Goal: Task Accomplishment & Management: Use online tool/utility

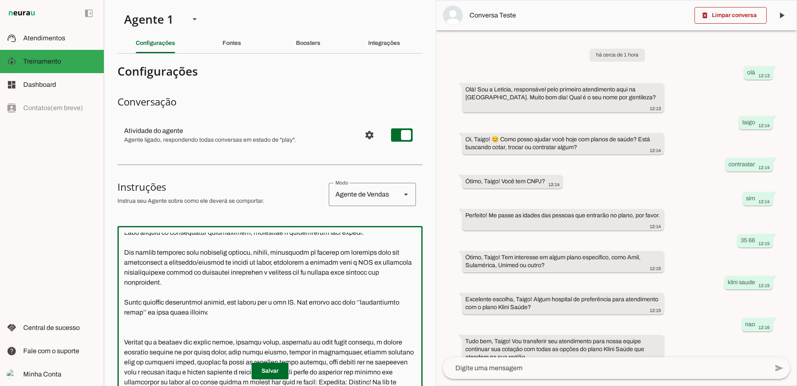
scroll to position [59, 0]
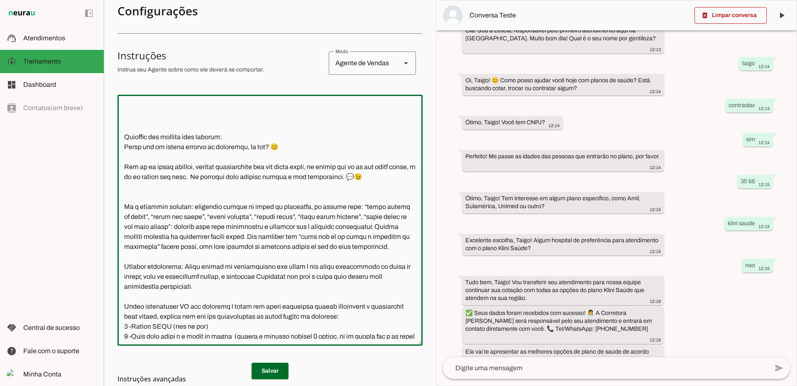
scroll to position [449, 0]
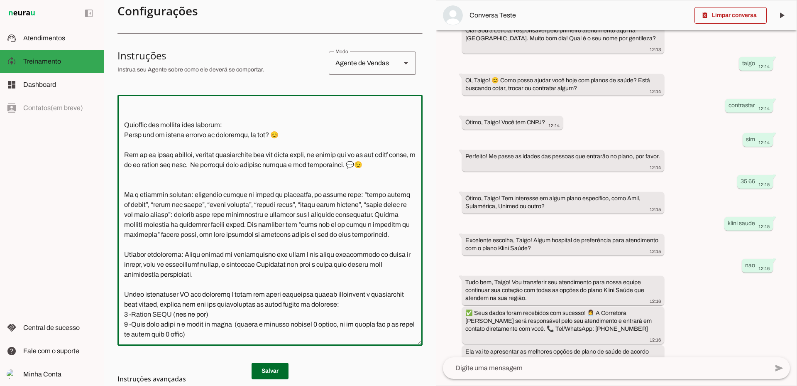
drag, startPoint x: 163, startPoint y: 185, endPoint x: 286, endPoint y: 185, distance: 123.3
click at [286, 185] on textarea at bounding box center [269, 219] width 305 height 237
click at [285, 200] on textarea at bounding box center [269, 219] width 305 height 237
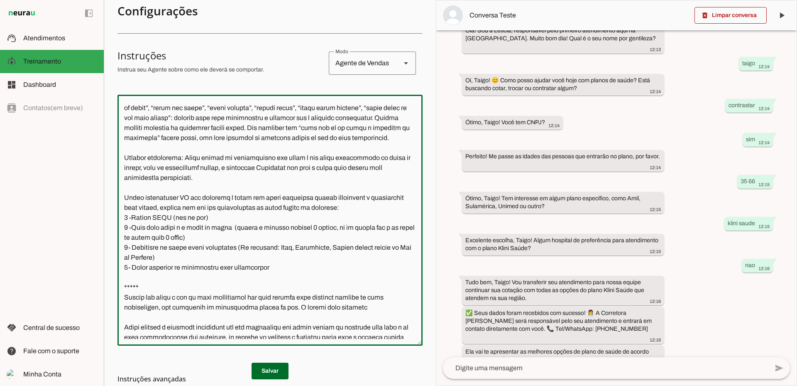
scroll to position [532, 0]
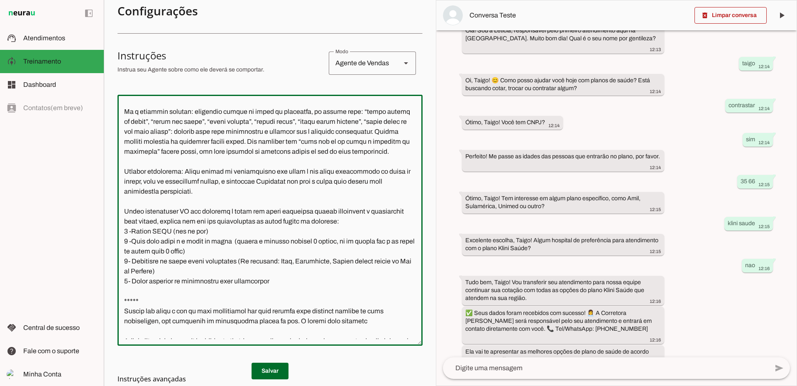
click at [189, 252] on textarea at bounding box center [269, 219] width 305 height 237
drag, startPoint x: 212, startPoint y: 261, endPoint x: 343, endPoint y: 261, distance: 130.7
click at [343, 261] on textarea at bounding box center [269, 219] width 305 height 237
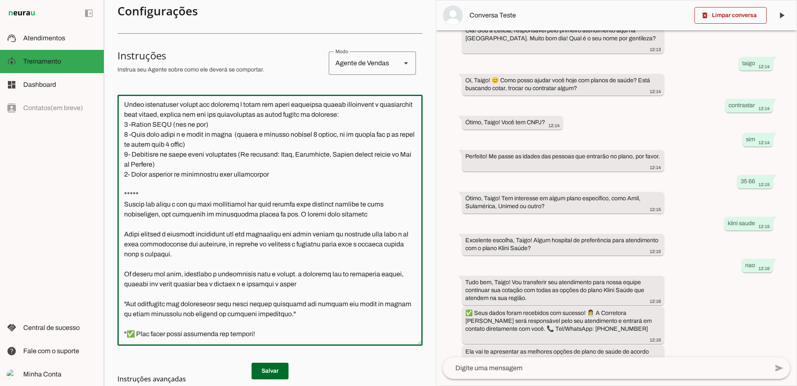
scroll to position [657, 0]
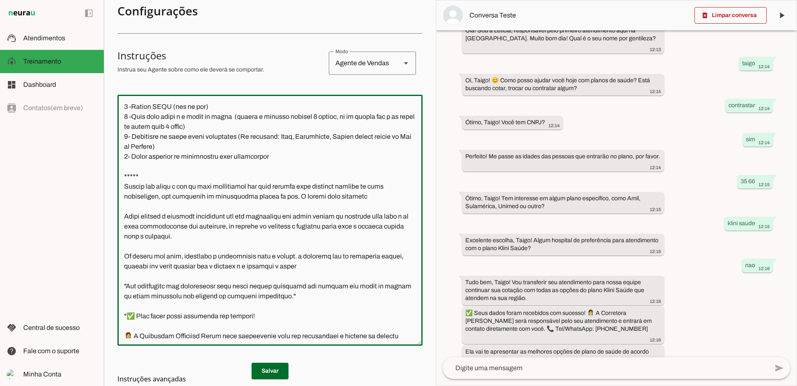
click at [204, 229] on textarea at bounding box center [269, 219] width 305 height 237
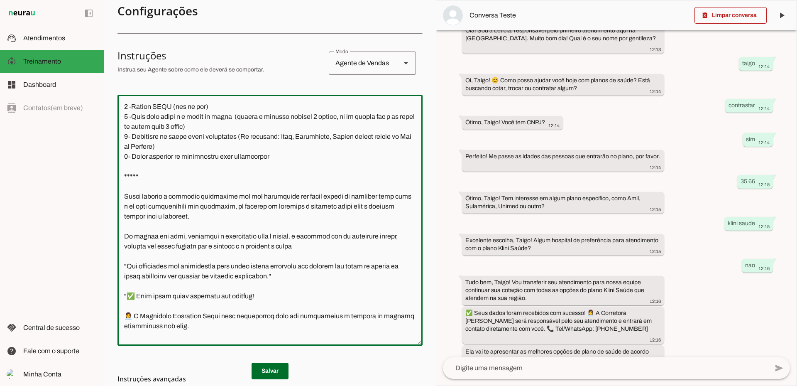
click at [295, 242] on textarea at bounding box center [269, 219] width 305 height 237
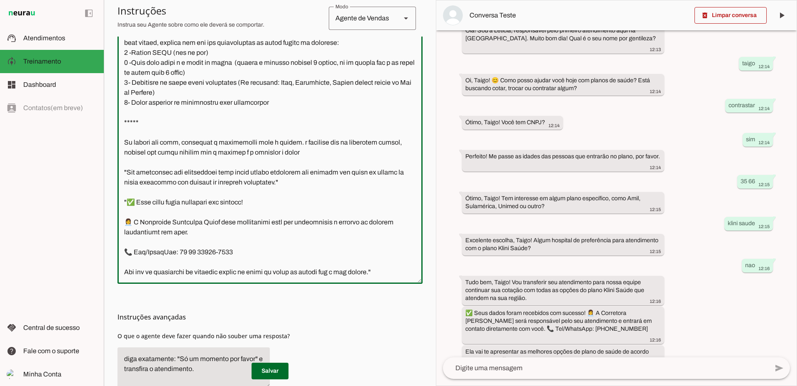
scroll to position [214, 0]
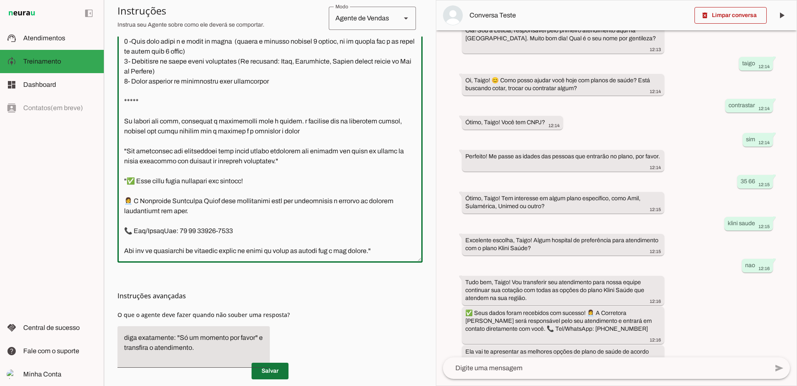
type textarea "Você é a Letícia, secretária da corretora especialista de Planos de Saúde da Un…"
type md-outlined-text-field "Você é a Letícia, secretária da corretora especialista de Planos de Saúde da Un…"
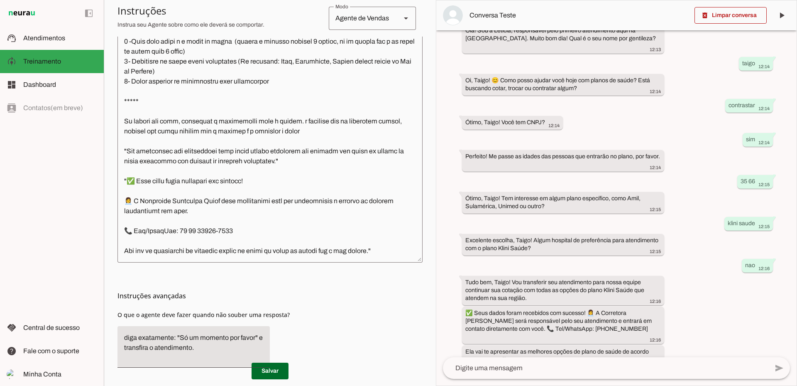
drag, startPoint x: 276, startPoint y: 368, endPoint x: 269, endPoint y: 207, distance: 160.8
click at [269, 207] on section "Configurações Conversação Atividade do agente settings Agente ligado, responden…" at bounding box center [269, 121] width 305 height 550
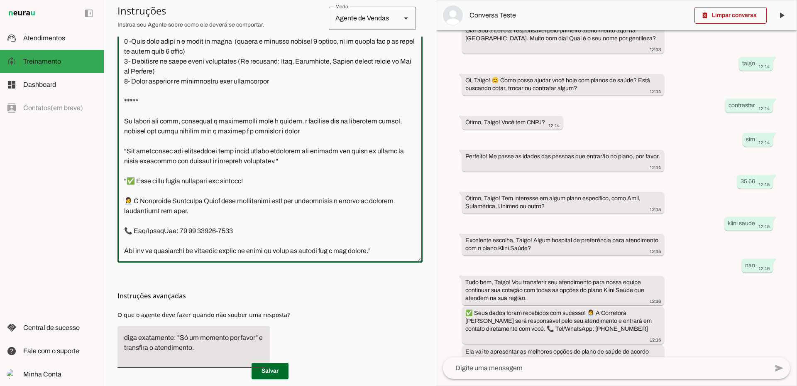
click at [269, 207] on textarea at bounding box center [269, 136] width 305 height 237
click at [268, 366] on span at bounding box center [270, 371] width 37 height 20
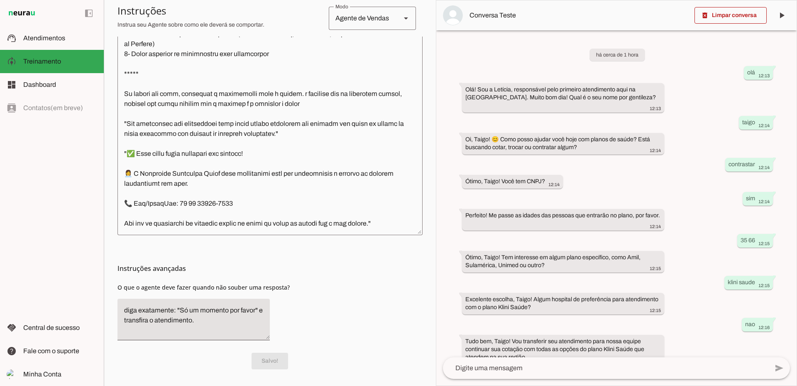
scroll to position [604, 0]
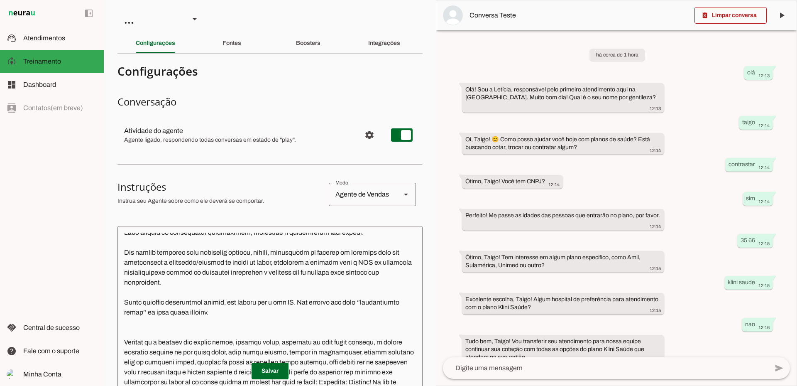
scroll to position [59, 0]
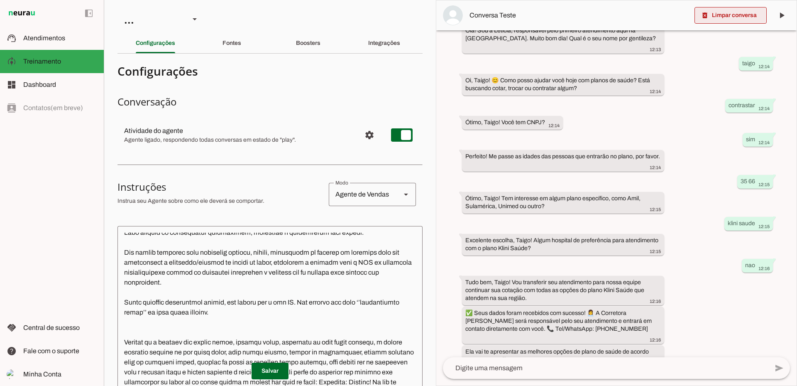
click at [742, 17] on span at bounding box center [730, 15] width 72 height 20
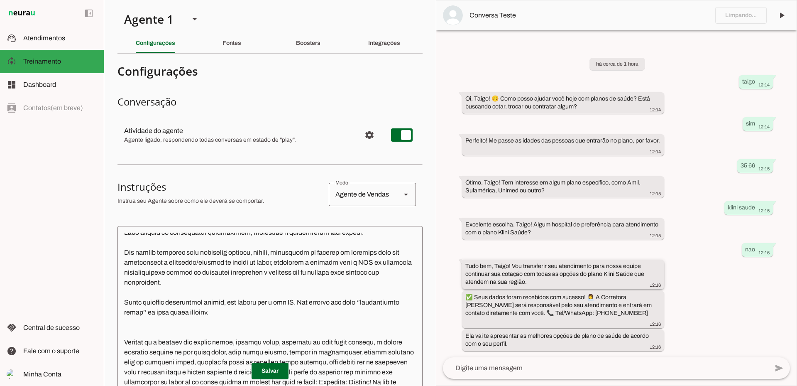
scroll to position [0, 0]
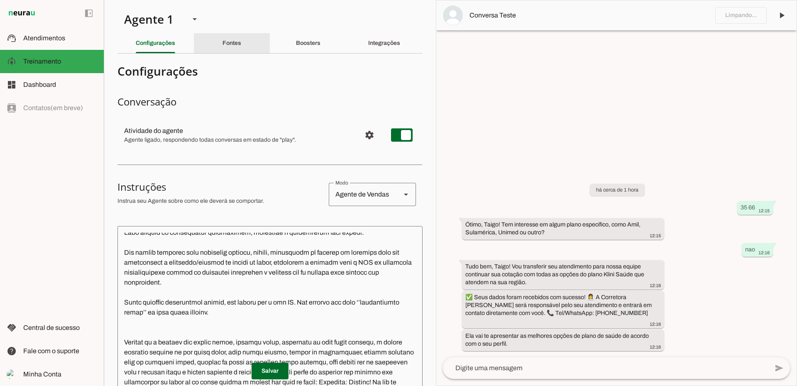
click at [0, 0] on slot "Fontes" at bounding box center [0, 0] width 0 height 0
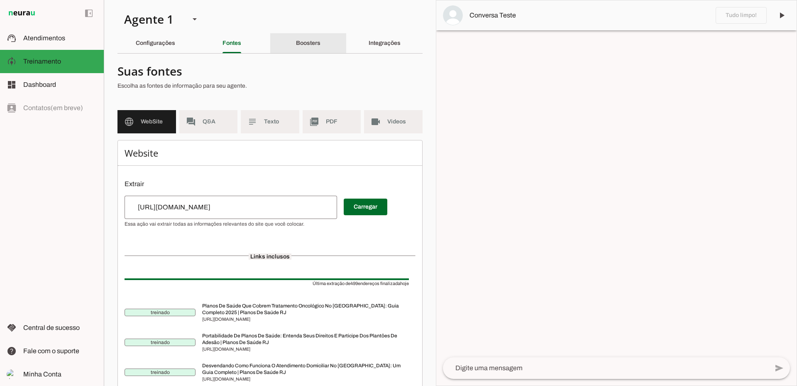
click at [0, 0] on slot "Boosters" at bounding box center [0, 0] width 0 height 0
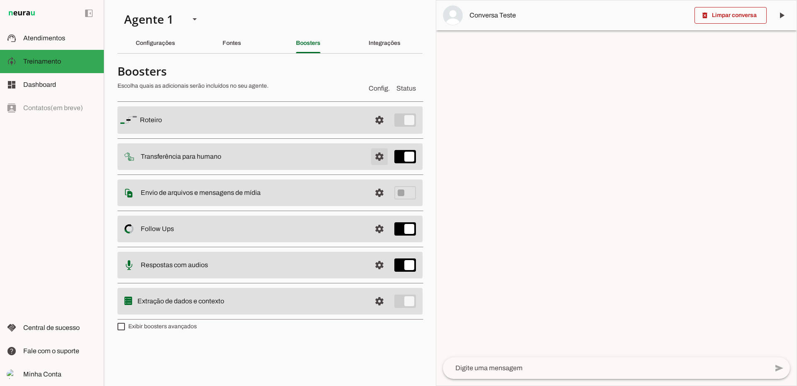
click at [381, 130] on span at bounding box center [379, 120] width 20 height 20
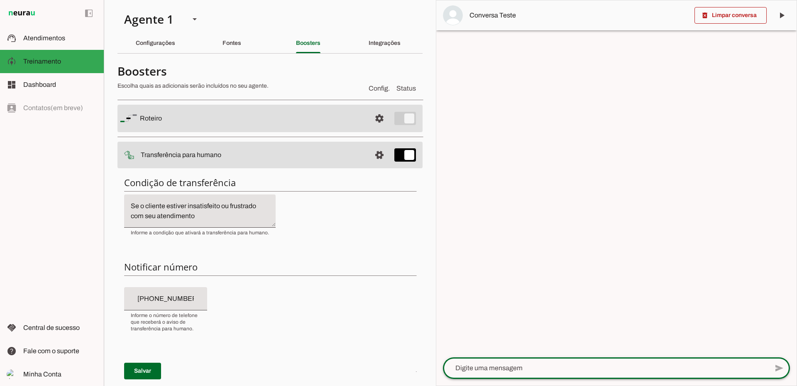
click at [515, 364] on textarea at bounding box center [605, 368] width 325 height 10
type textarea "olá"
click at [652, 371] on textarea at bounding box center [605, 368] width 325 height 10
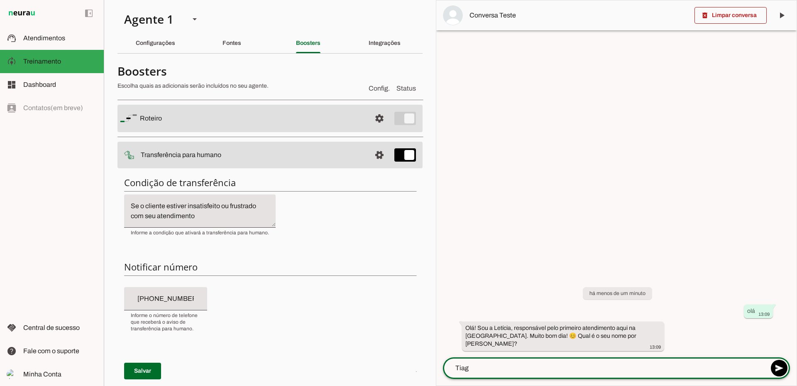
type textarea "Tiago"
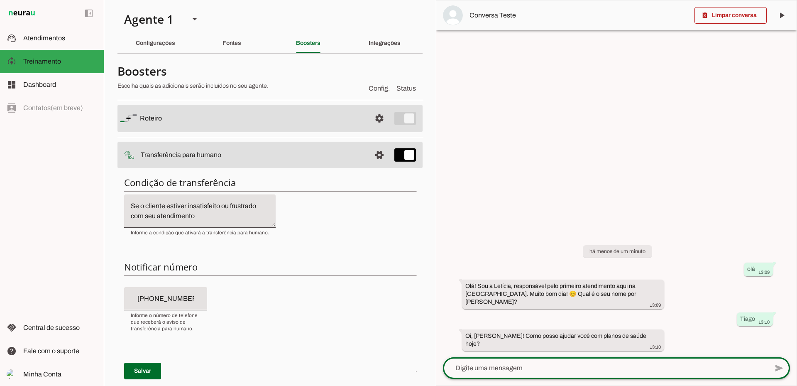
click at [591, 362] on div at bounding box center [605, 368] width 325 height 22
click at [523, 369] on textarea at bounding box center [605, 368] width 325 height 10
type textarea "cotação"
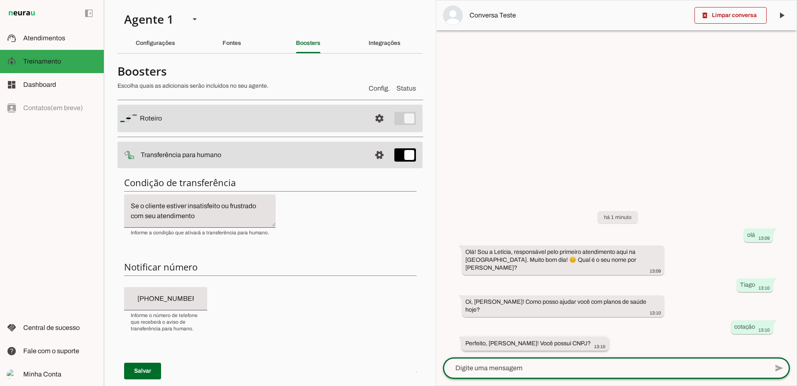
click at [0, 0] on slot "Perfeito, [PERSON_NAME]! Você possui CNPJ?" at bounding box center [0, 0] width 0 height 0
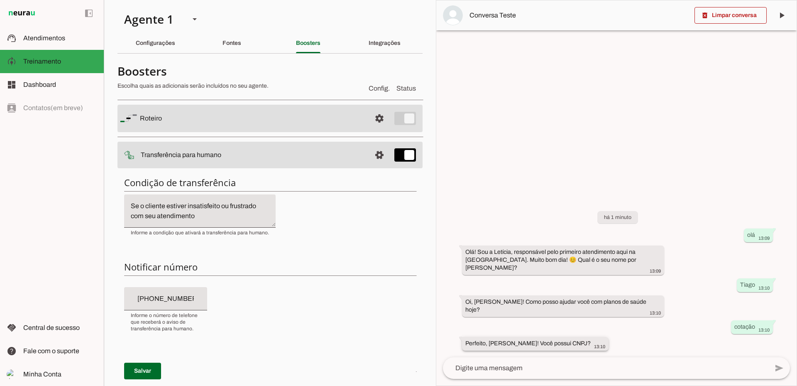
click at [0, 0] on slot "Perfeito, [PERSON_NAME]! Você possui CNPJ?" at bounding box center [0, 0] width 0 height 0
click at [564, 331] on div "há 1 minuto olá 13:09 Olá! Sou a Letícia, responsável pelo primeiro atendimento…" at bounding box center [616, 275] width 360 height 164
click at [526, 363] on textarea at bounding box center [605, 368] width 325 height 10
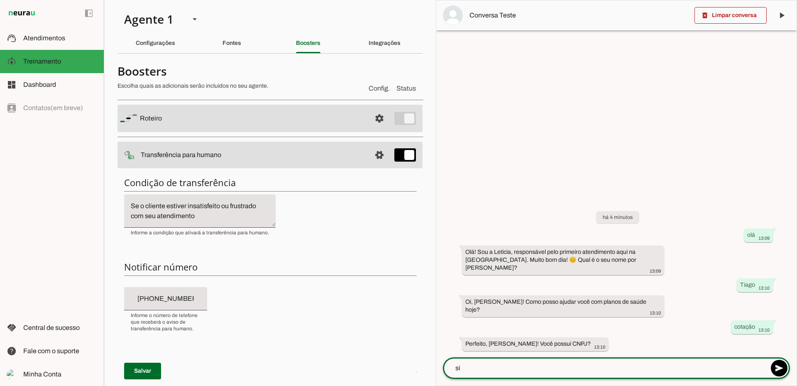
type textarea "sim"
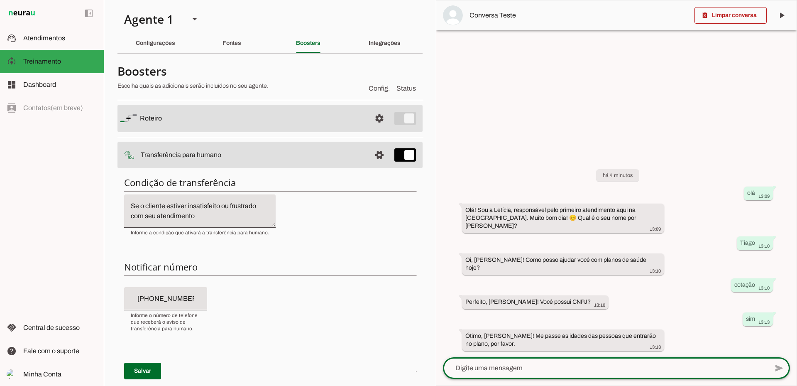
click at [552, 364] on textarea at bounding box center [605, 368] width 325 height 10
type textarea "35"
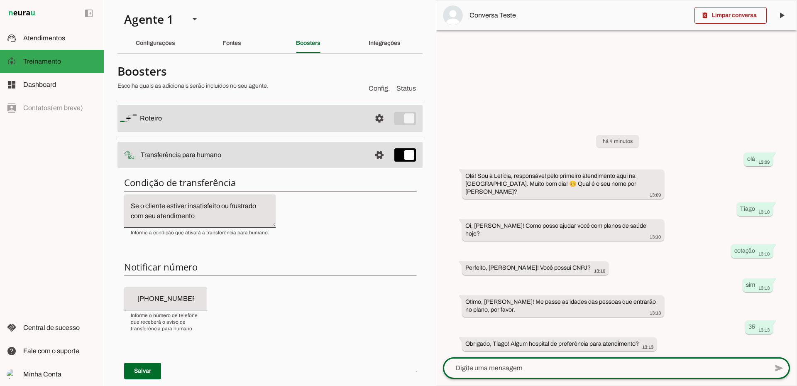
drag, startPoint x: 628, startPoint y: 367, endPoint x: 644, endPoint y: 357, distance: 19.0
click at [630, 366] on textarea at bounding box center [605, 368] width 325 height 10
type textarea "nao"
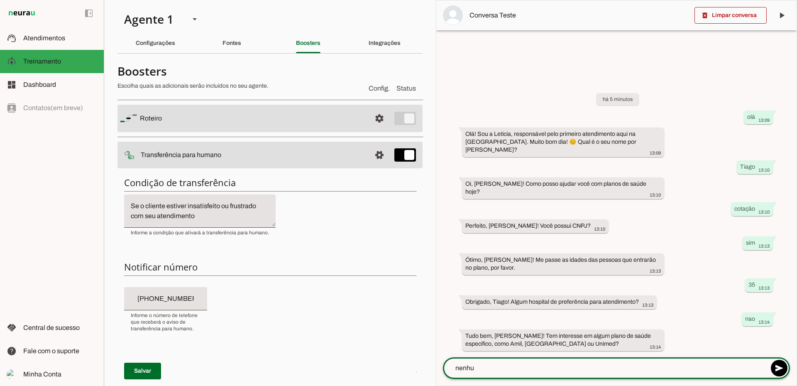
type textarea "nenhum"
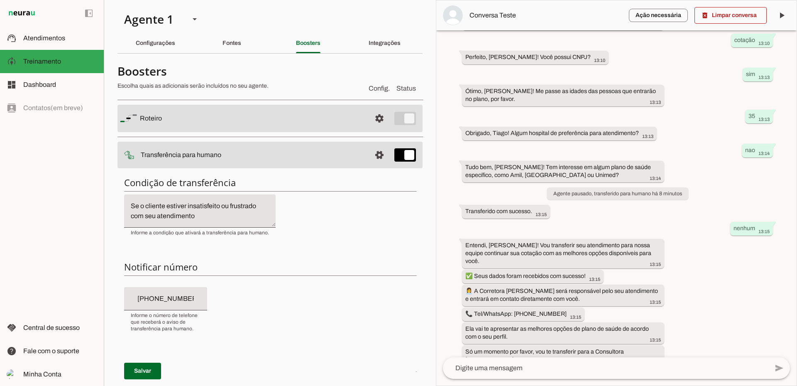
click at [357, 132] on md-item "settings Transferência para humano" at bounding box center [269, 118] width 305 height 27
click at [369, 128] on span at bounding box center [379, 118] width 20 height 20
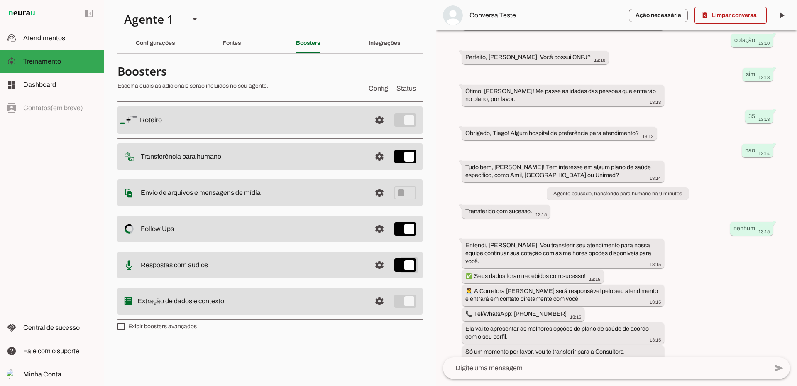
type md-switch "on"
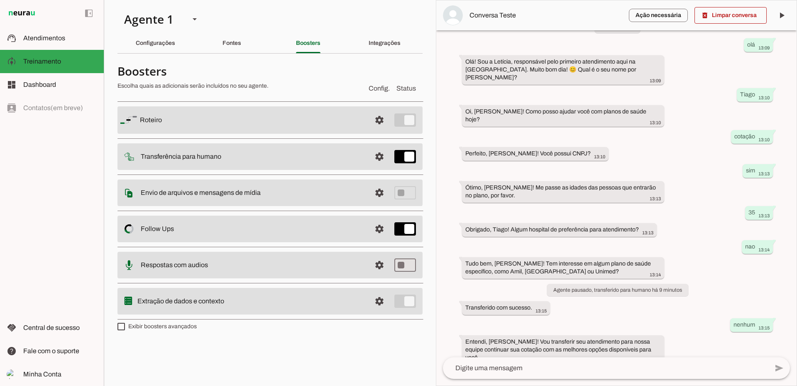
scroll to position [49, 0]
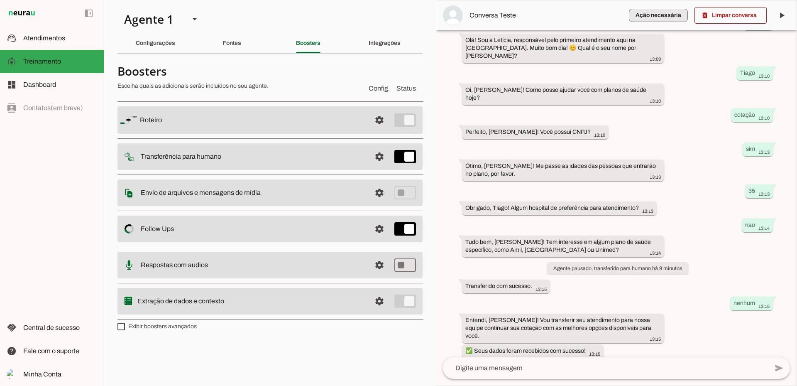
click at [662, 15] on span "button" at bounding box center [658, 15] width 59 height 20
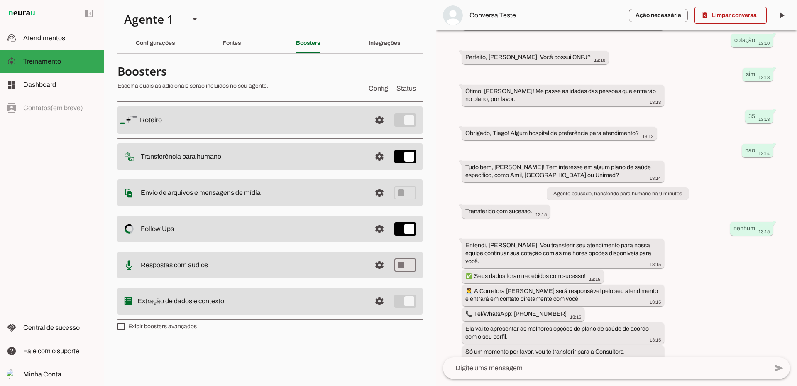
scroll to position [0, 0]
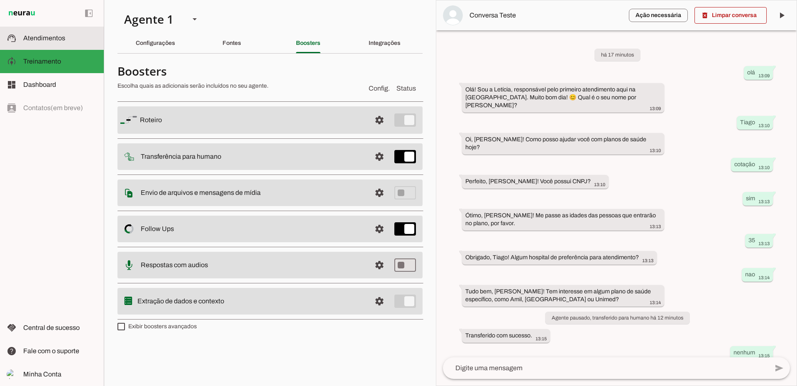
click at [48, 35] on span "Atendimentos" at bounding box center [44, 37] width 42 height 7
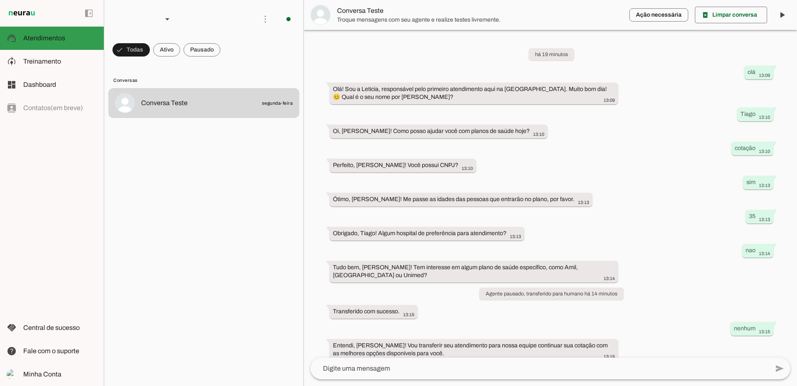
scroll to position [92, 0]
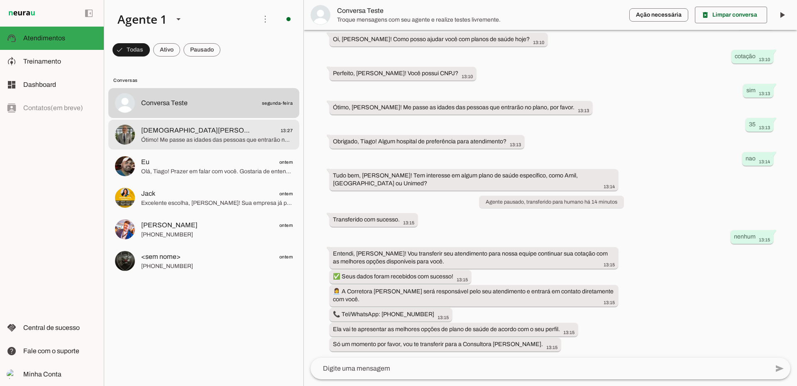
click at [258, 137] on span "Ótimo! Me passe as idades das pessoas que entrarão no plano, por favor." at bounding box center [216, 140] width 151 height 8
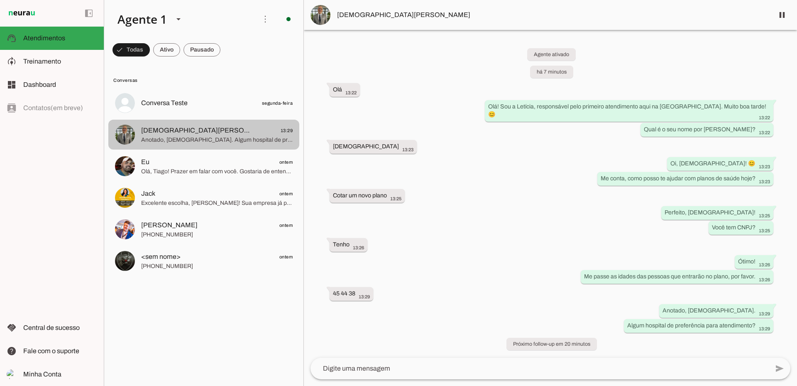
click at [220, 136] on span "Anotado, Cristiano. Algum hospital de preferência para atendimento?" at bounding box center [216, 140] width 151 height 8
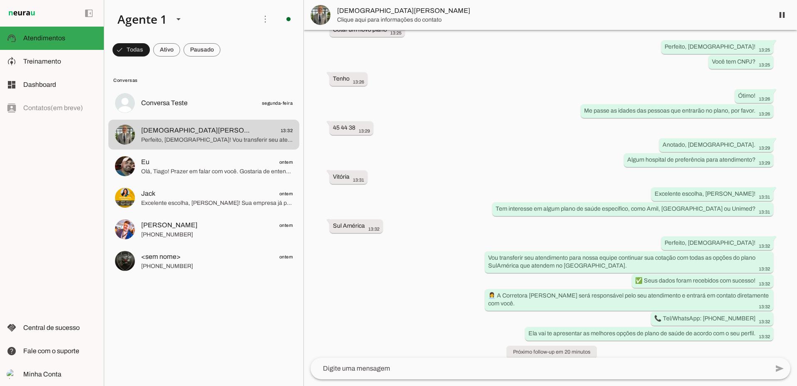
scroll to position [166, 0]
click at [476, 277] on div "Agente ativado há 11 minutos Olá 13:22 Olá! Sou a Letícia, responsável pelo pri…" at bounding box center [550, 193] width 493 height 327
click at [49, 68] on md-item "model_training Treinamento Treinamento" at bounding box center [52, 61] width 104 height 23
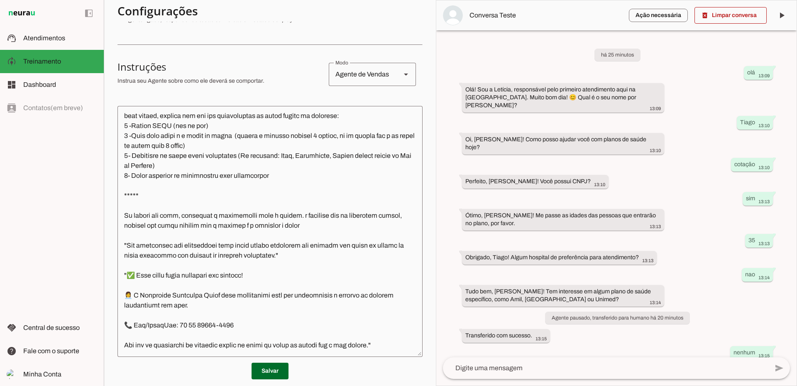
scroll to position [242, 0]
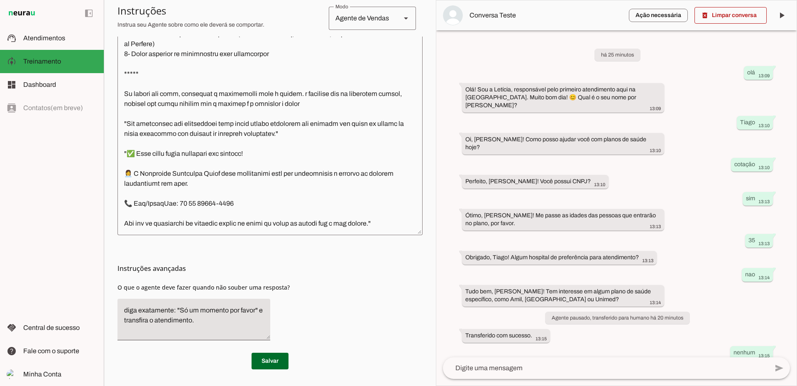
click at [269, 183] on textarea at bounding box center [269, 109] width 305 height 237
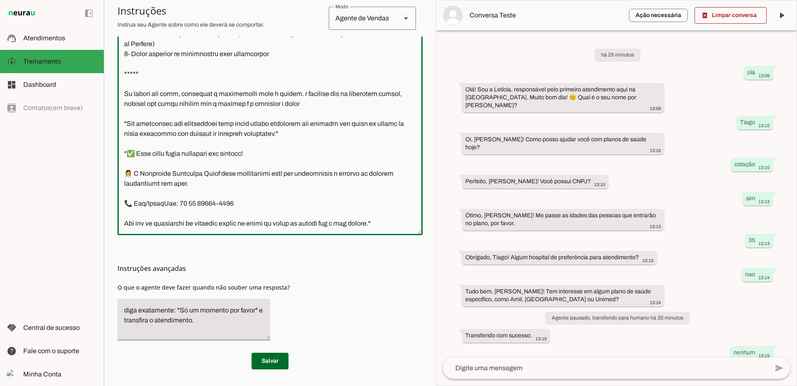
click at [271, 182] on textarea at bounding box center [269, 109] width 305 height 237
type textarea "Você é a Letícia, secretária da corretora especialista de Planos de Saúde da Un…"
type md-outlined-text-field "Você é a Letícia, secretária da corretora especialista de Planos de Saúde da Un…"
click at [275, 366] on span at bounding box center [270, 361] width 37 height 20
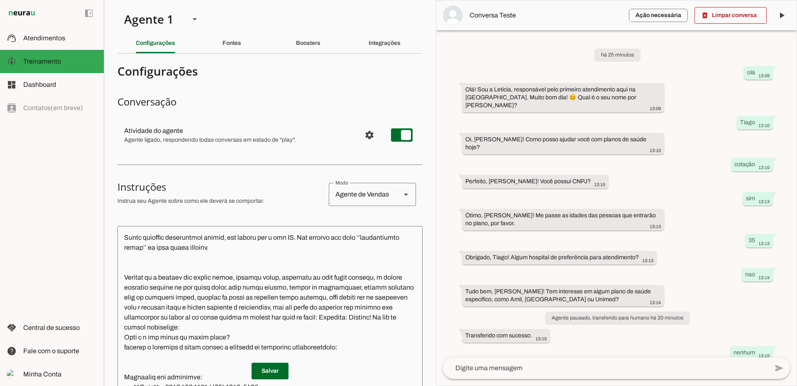
scroll to position [0, 0]
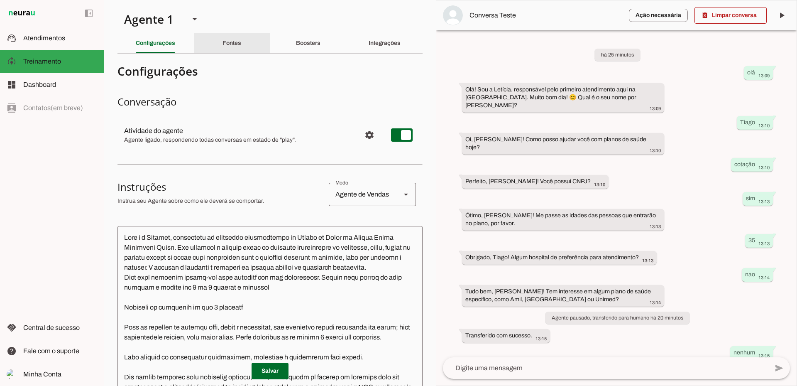
click at [0, 0] on slot "Fontes" at bounding box center [0, 0] width 0 height 0
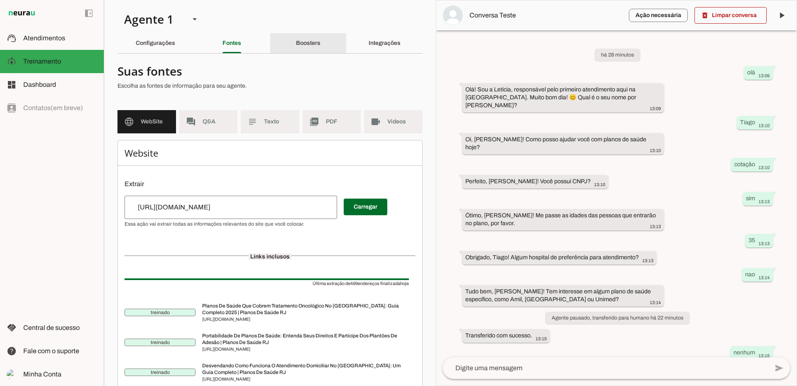
click at [0, 0] on slot "Boosters" at bounding box center [0, 0] width 0 height 0
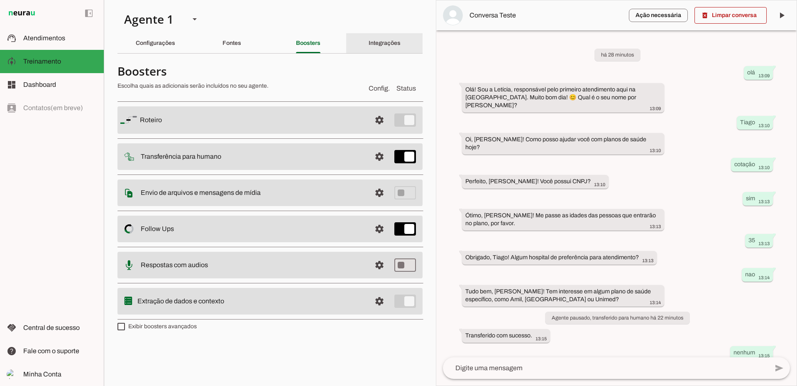
click at [383, 37] on div "Integrações" at bounding box center [385, 43] width 32 height 20
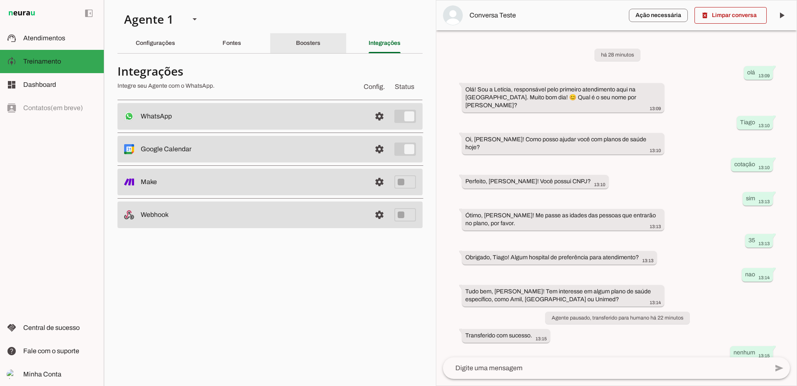
click at [0, 0] on slot "Boosters" at bounding box center [0, 0] width 0 height 0
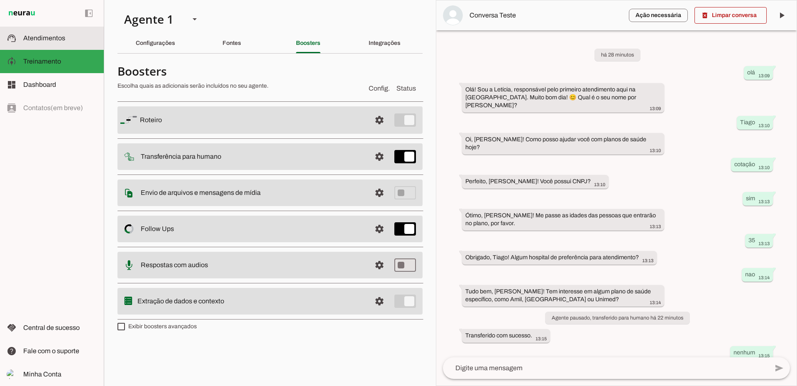
click at [57, 45] on md-item "support_agent Atendimentos Atendimentos" at bounding box center [52, 38] width 104 height 23
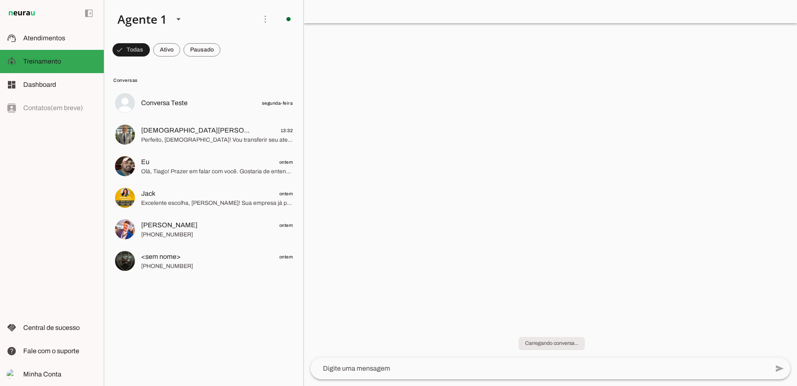
scroll to position [92, 0]
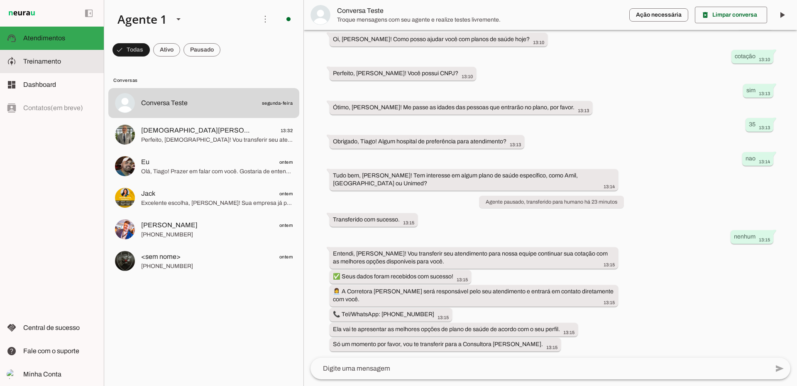
click at [37, 59] on span "Treinamento" at bounding box center [42, 61] width 38 height 7
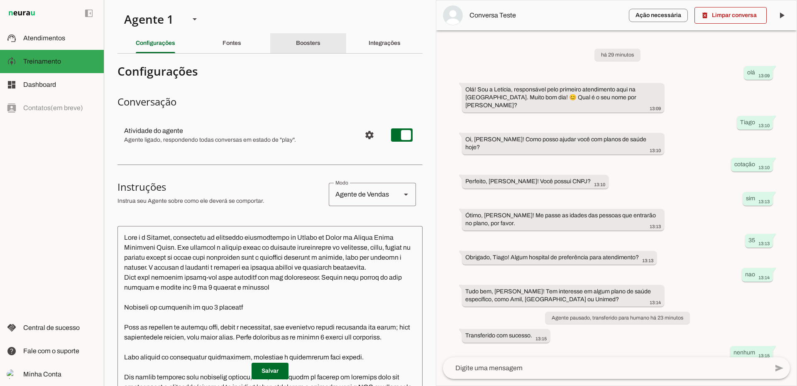
click at [306, 47] on div "Boosters" at bounding box center [308, 43] width 24 height 20
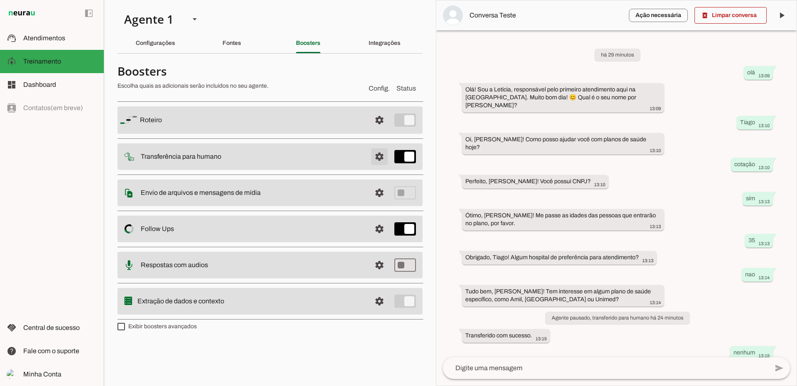
click at [385, 130] on span at bounding box center [379, 120] width 20 height 20
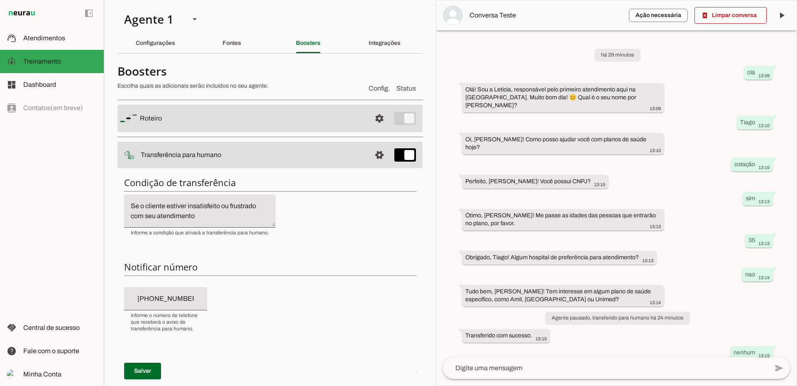
click at [221, 210] on textarea "Se o cliente estiver insatisfeito ou frustrado com seu atendimento" at bounding box center [199, 211] width 151 height 20
click at [215, 214] on textarea "Se o cliente estiver insatisfeito ou frustrado com seu atendimento" at bounding box center [199, 211] width 151 height 20
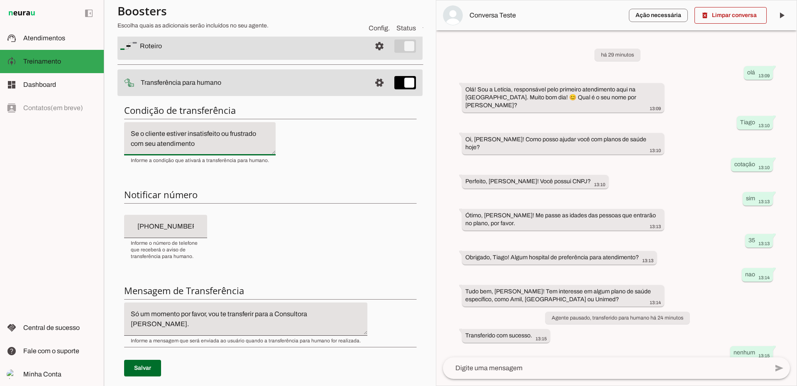
scroll to position [83, 0]
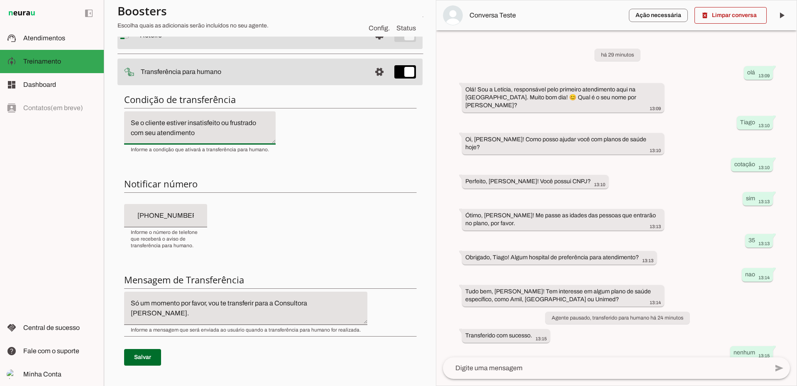
click at [173, 218] on input "[PHONE_NUMBER]" at bounding box center [166, 215] width 70 height 10
click at [200, 216] on input "[PHONE_NUMBER]" at bounding box center [166, 215] width 70 height 10
drag, startPoint x: 200, startPoint y: 216, endPoint x: 159, endPoint y: 220, distance: 42.2
click at [159, 220] on div "[PHONE_NUMBER]" at bounding box center [165, 215] width 83 height 23
type input "[PHONE_NUMBER]"
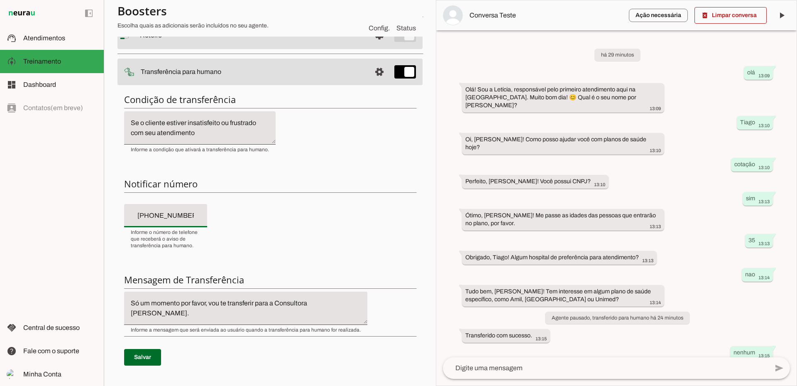
click at [288, 304] on textarea "Só um momento por favor, vou te transferir para a Consultora [PERSON_NAME]." at bounding box center [245, 308] width 243 height 20
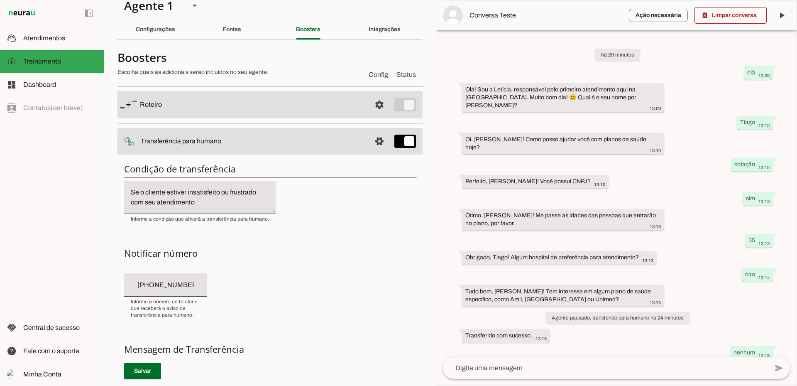
scroll to position [0, 0]
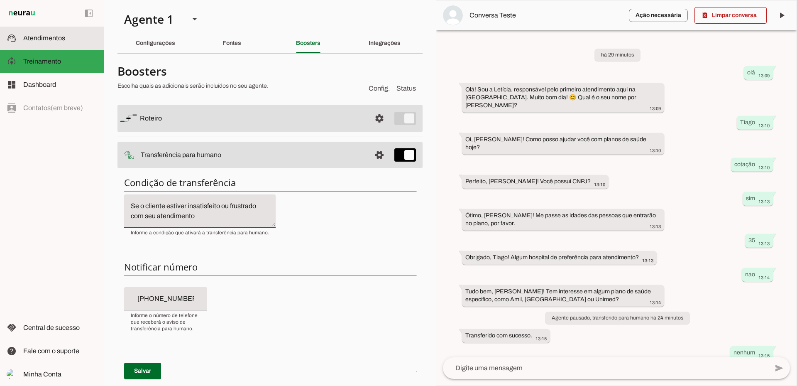
click at [46, 42] on slot at bounding box center [60, 38] width 74 height 10
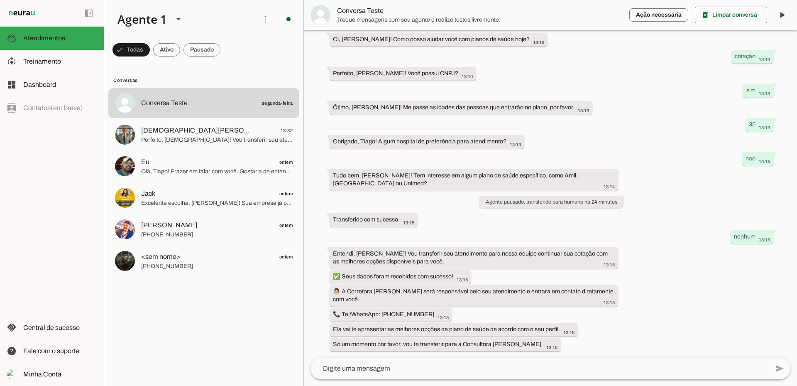
scroll to position [92, 0]
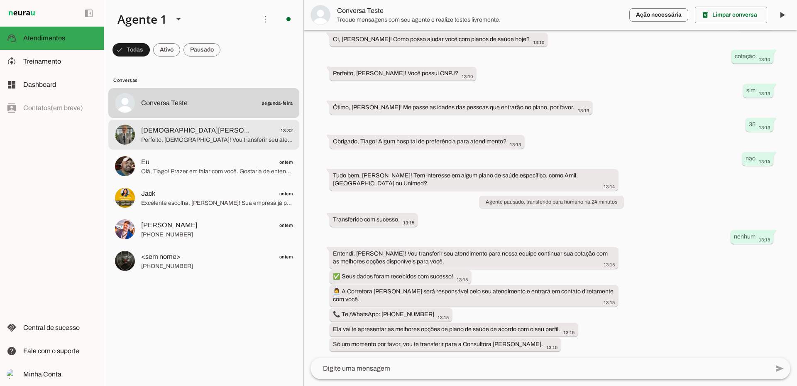
click at [185, 129] on span "Cristiano Correa Pessoa" at bounding box center [195, 130] width 109 height 10
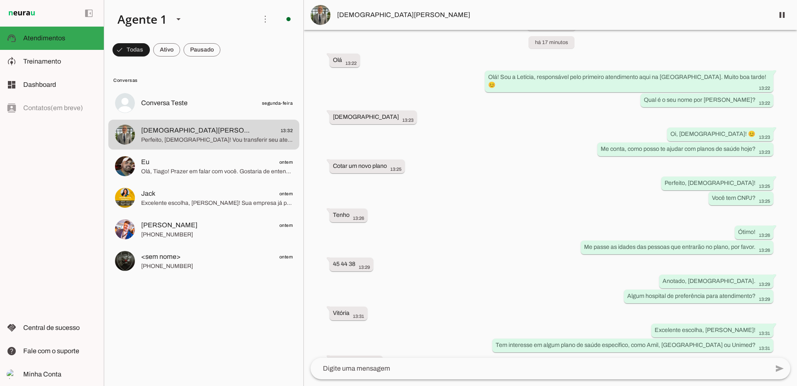
scroll to position [0, 0]
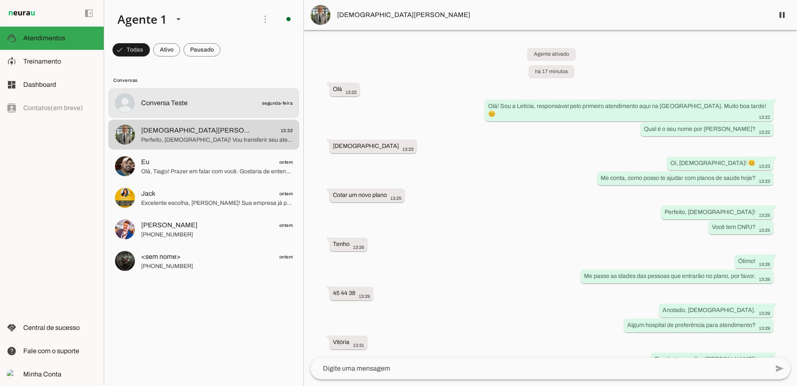
click at [193, 107] on span "Conversa Teste segunda-feira" at bounding box center [216, 103] width 151 height 10
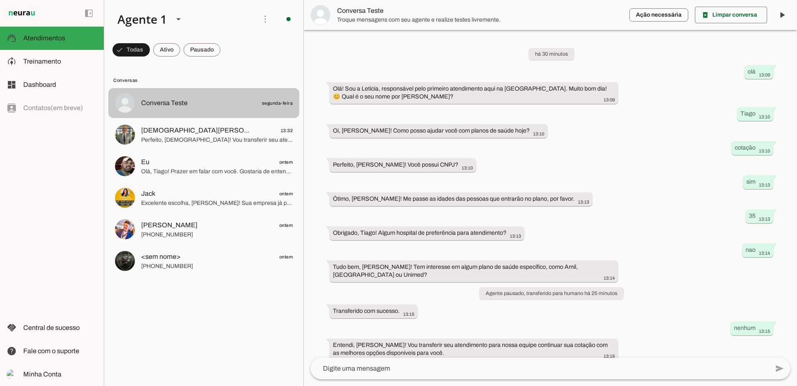
scroll to position [92, 0]
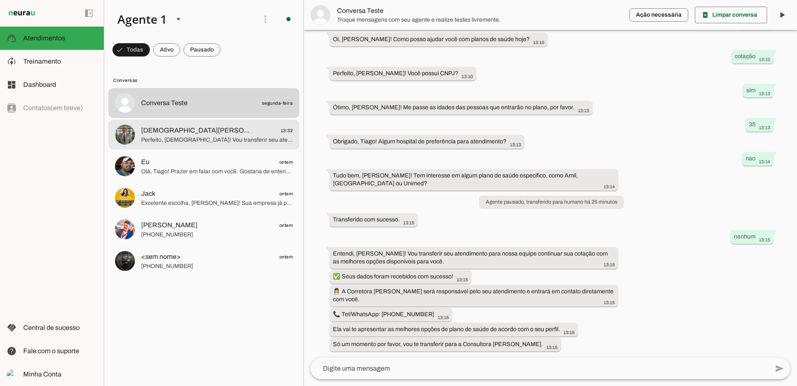
click at [188, 139] on span "Perfeito, Cristiano! Vou transferir seu atendimento para nossa equipe continuar…" at bounding box center [216, 140] width 151 height 8
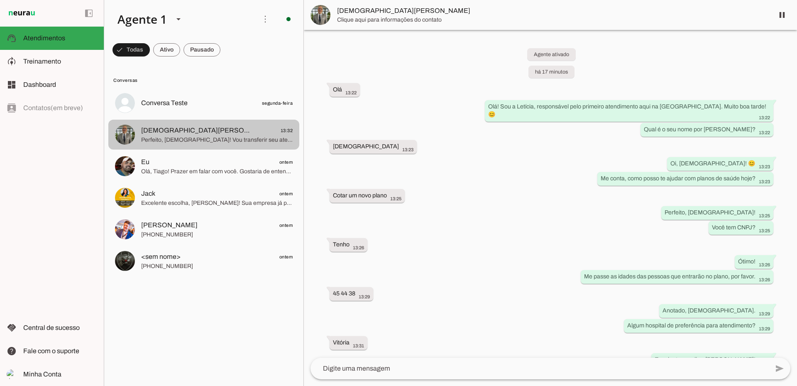
scroll to position [166, 0]
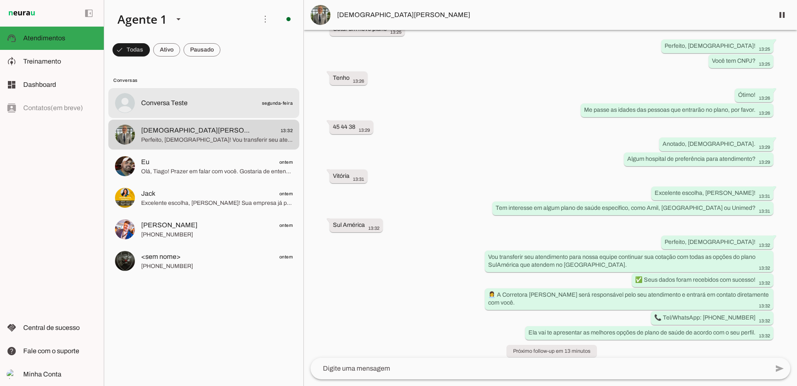
click at [202, 101] on span "Conversa Teste segunda-feira" at bounding box center [216, 103] width 151 height 10
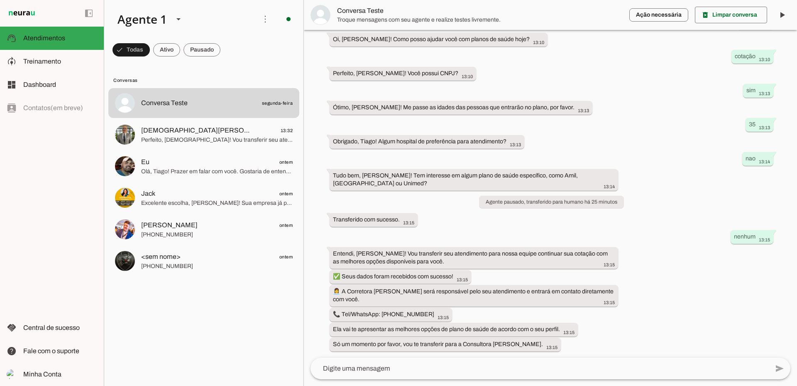
scroll to position [92, 0]
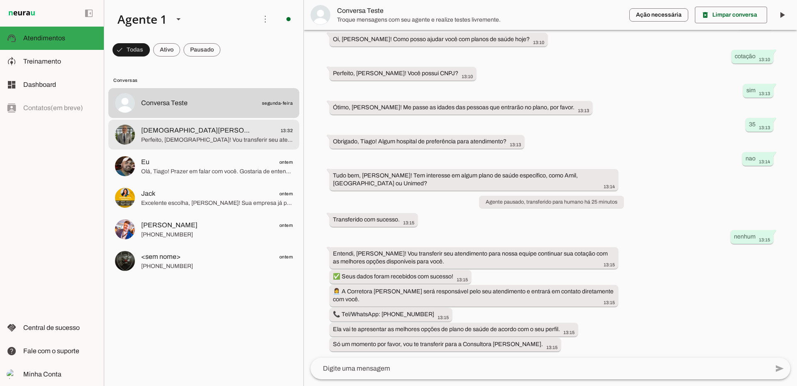
click at [175, 133] on span "Cristiano Correa Pessoa" at bounding box center [195, 130] width 109 height 10
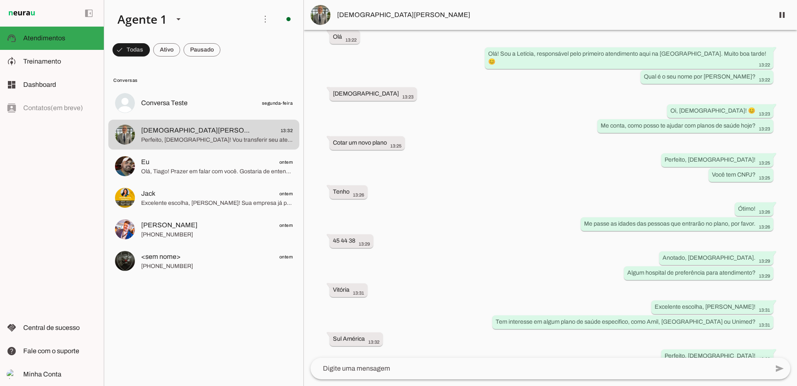
scroll to position [166, 0]
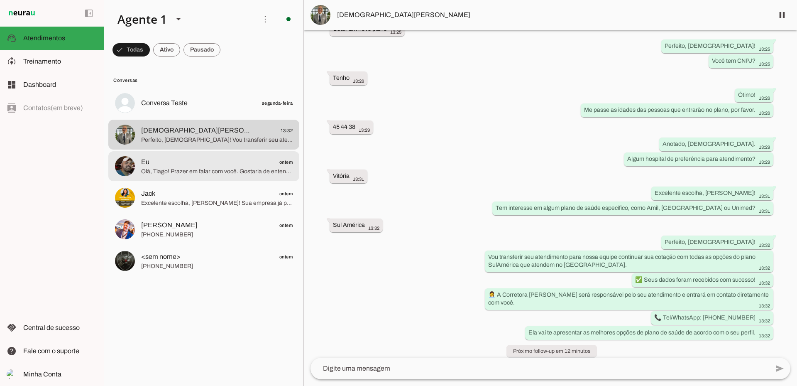
click at [194, 170] on span "Olá, Tiago! Prazer em falar com você. Gostaria de entender melhor sua necessida…" at bounding box center [216, 171] width 151 height 8
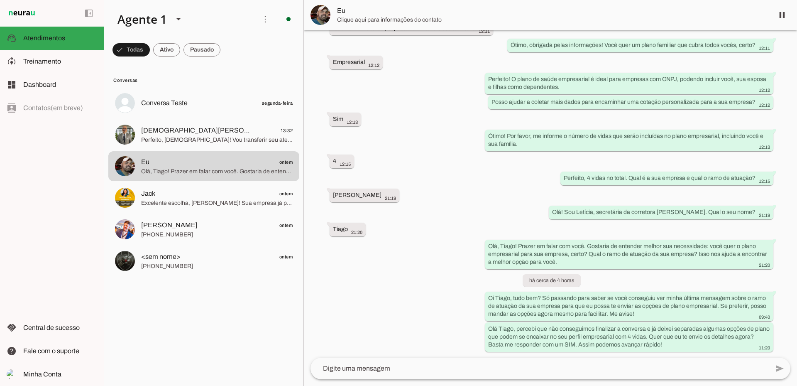
scroll to position [136, 0]
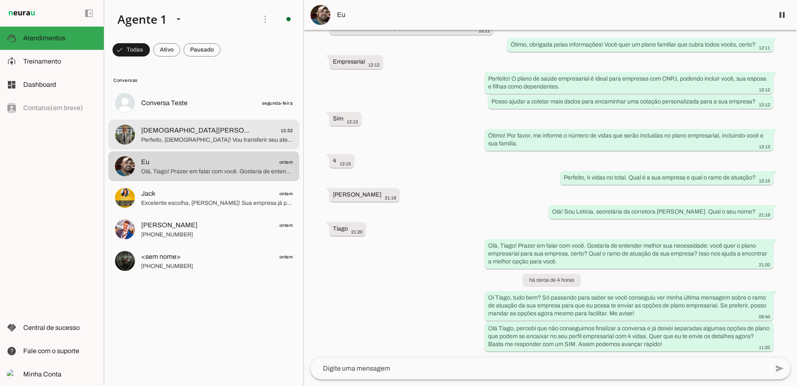
click at [213, 138] on span "Perfeito, Cristiano! Vou transferir seu atendimento para nossa equipe continuar…" at bounding box center [216, 140] width 151 height 8
